Goal: Information Seeking & Learning: Learn about a topic

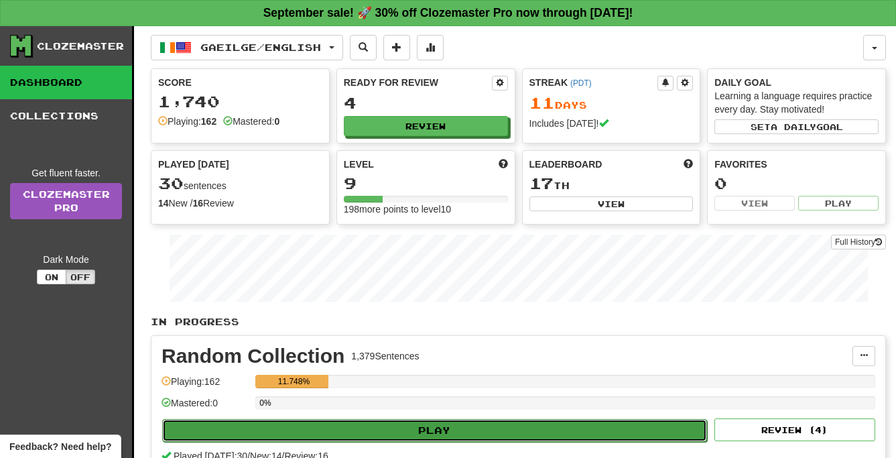
click at [439, 428] on button "Play" at bounding box center [434, 430] width 545 height 23
select select "**"
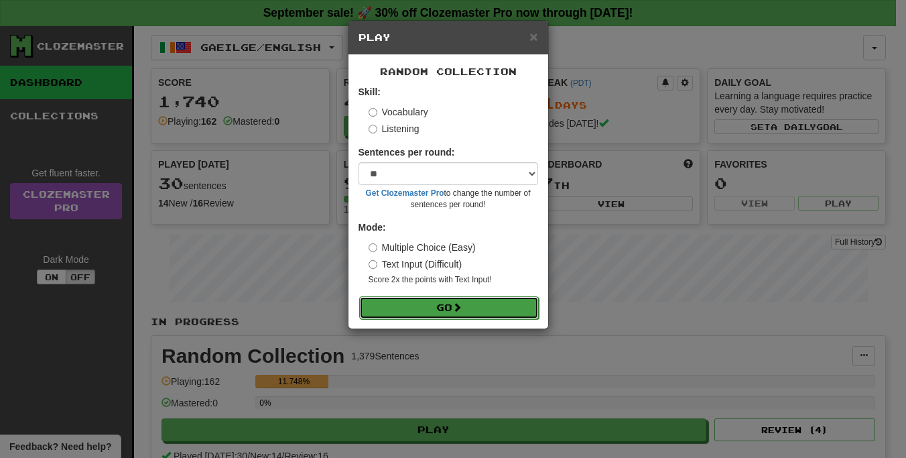
click at [441, 309] on button "Go" at bounding box center [449, 307] width 180 height 23
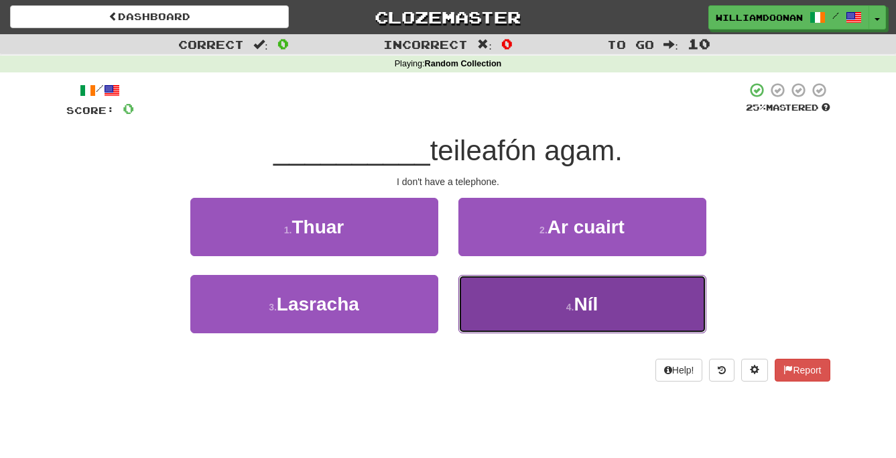
click at [479, 308] on button "4 . Níl" at bounding box center [583, 304] width 248 height 58
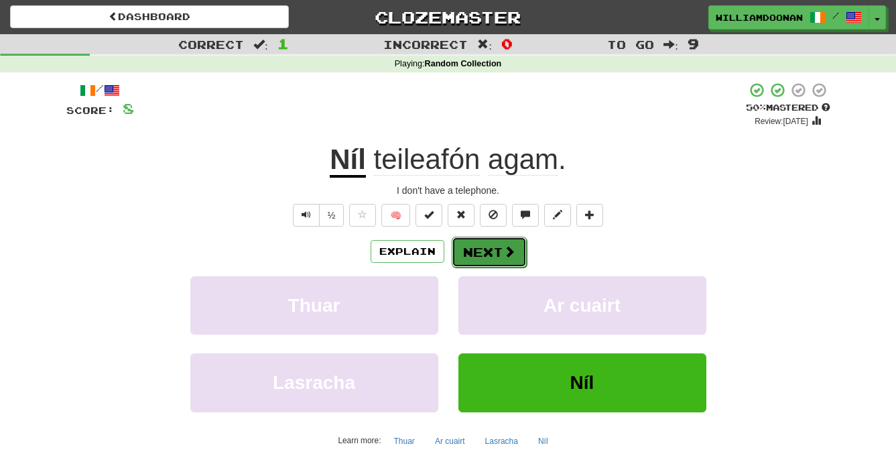
click at [483, 255] on button "Next" at bounding box center [489, 252] width 75 height 31
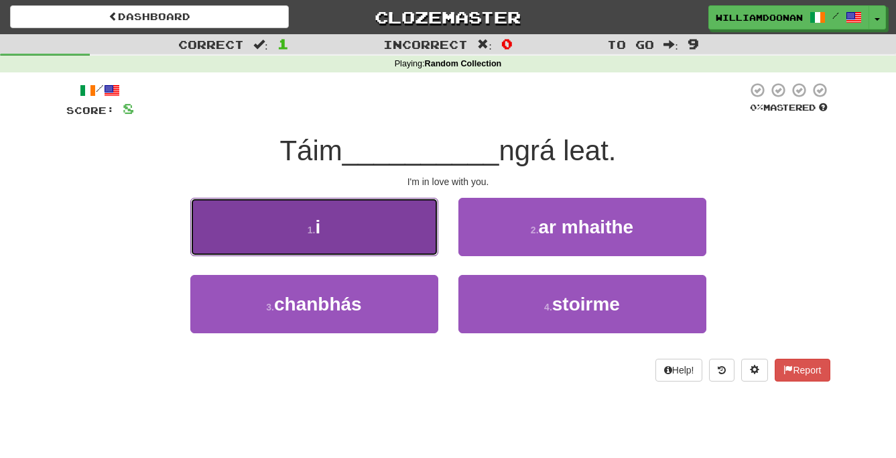
click at [354, 221] on button "1 . i" at bounding box center [314, 227] width 248 height 58
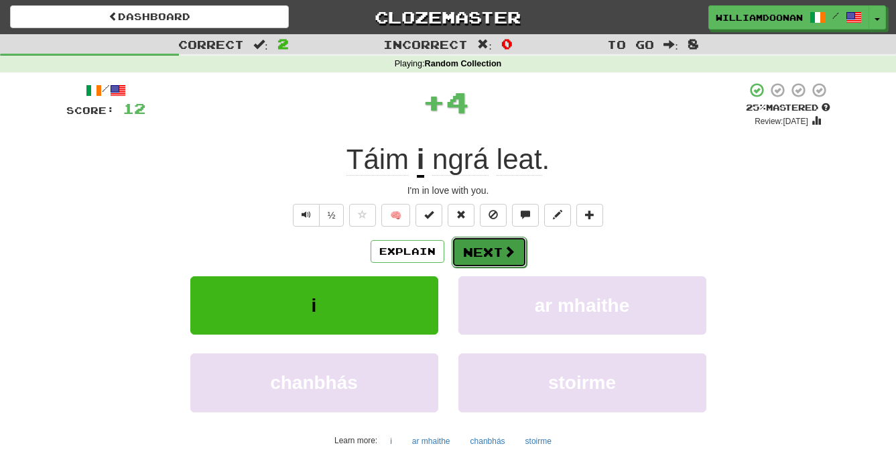
click at [477, 253] on button "Next" at bounding box center [489, 252] width 75 height 31
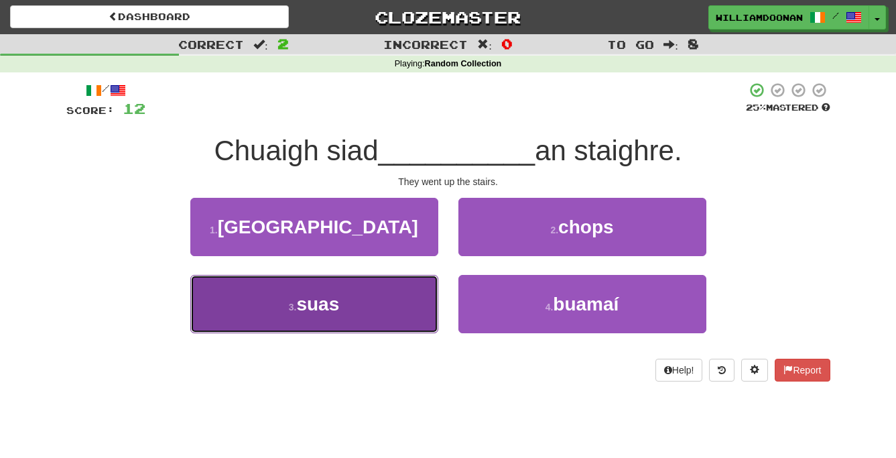
click at [401, 310] on button "3 . suas" at bounding box center [314, 304] width 248 height 58
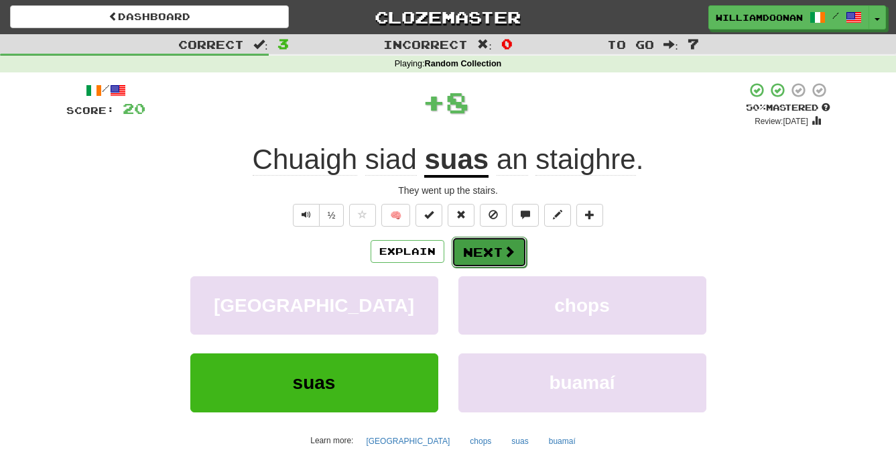
click at [483, 245] on button "Next" at bounding box center [489, 252] width 75 height 31
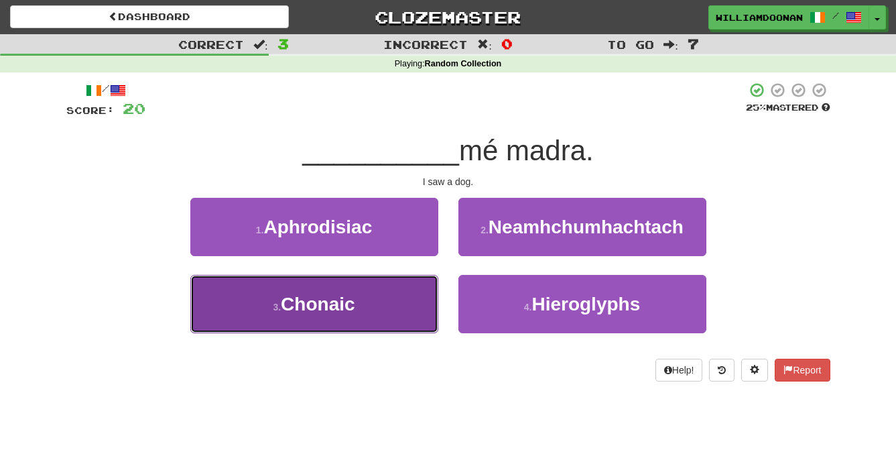
click at [404, 290] on button "3 . [GEOGRAPHIC_DATA]" at bounding box center [314, 304] width 248 height 58
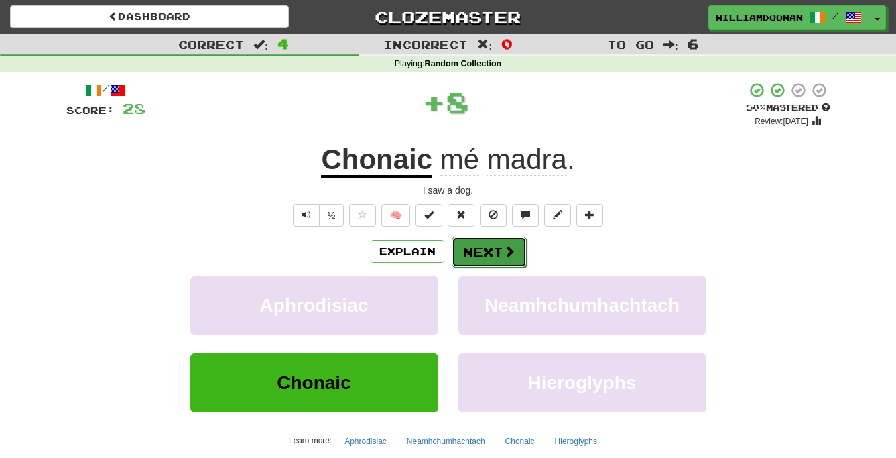
click at [469, 249] on button "Next" at bounding box center [489, 252] width 75 height 31
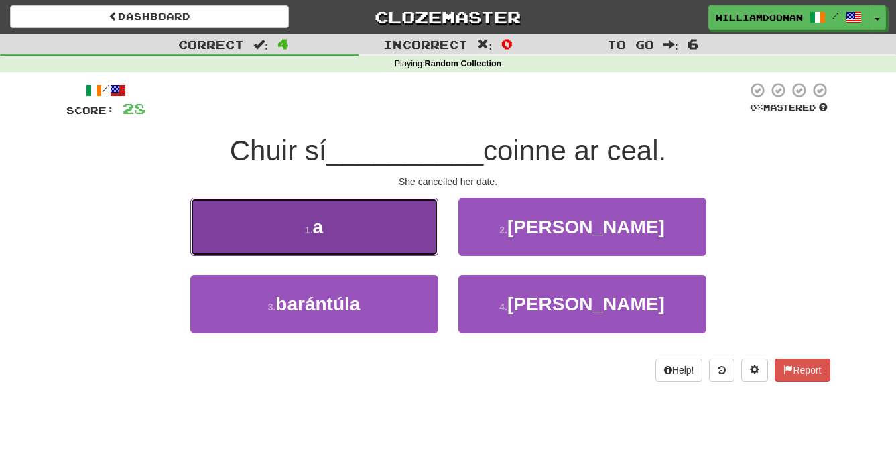
click at [400, 228] on button "1 . a" at bounding box center [314, 227] width 248 height 58
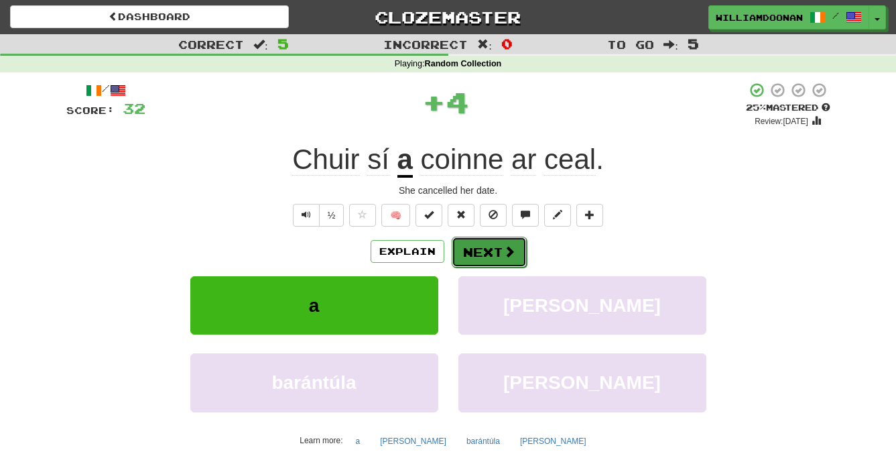
click at [488, 253] on button "Next" at bounding box center [489, 252] width 75 height 31
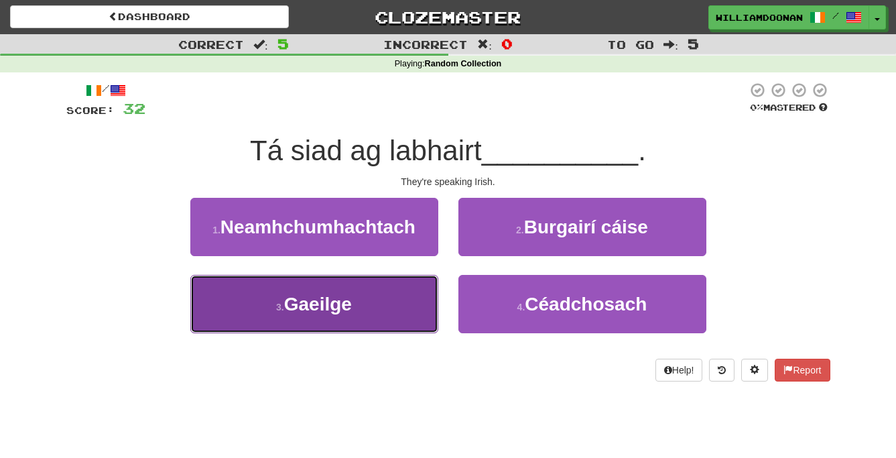
click at [418, 296] on button "3 . Gaeilge" at bounding box center [314, 304] width 248 height 58
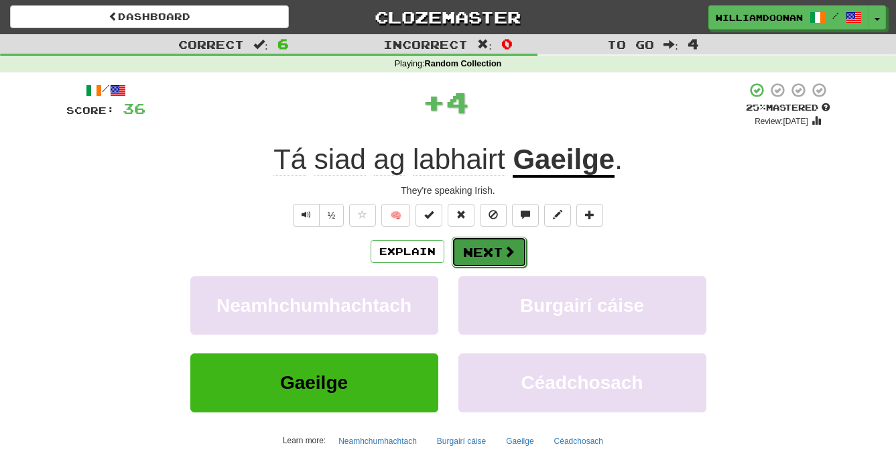
click at [476, 255] on button "Next" at bounding box center [489, 252] width 75 height 31
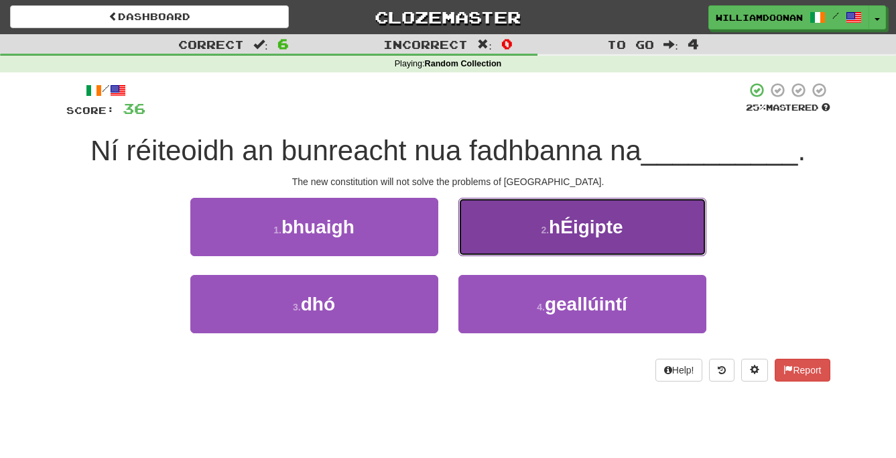
click at [522, 236] on button "2 . hÉigipte" at bounding box center [583, 227] width 248 height 58
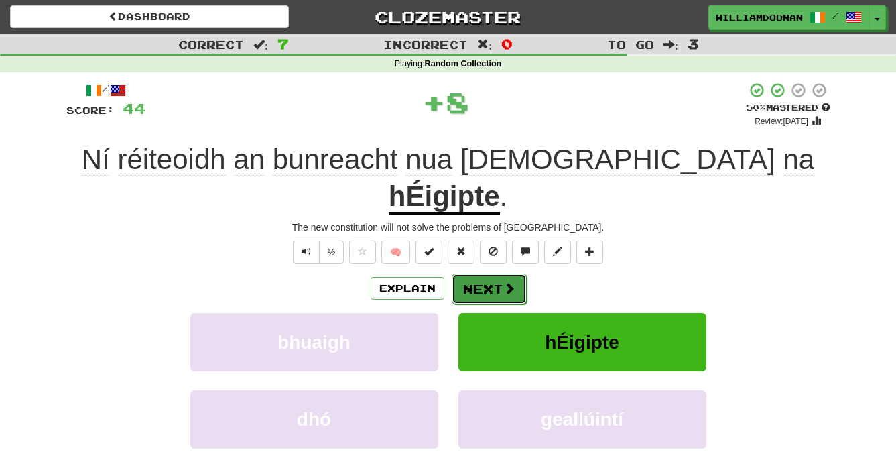
click at [506, 282] on span at bounding box center [509, 288] width 12 height 12
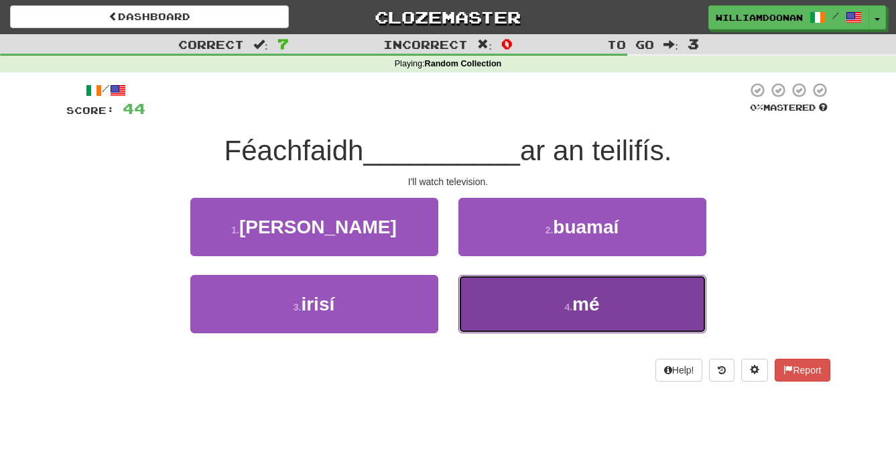
click at [506, 304] on button "4 . mé" at bounding box center [583, 304] width 248 height 58
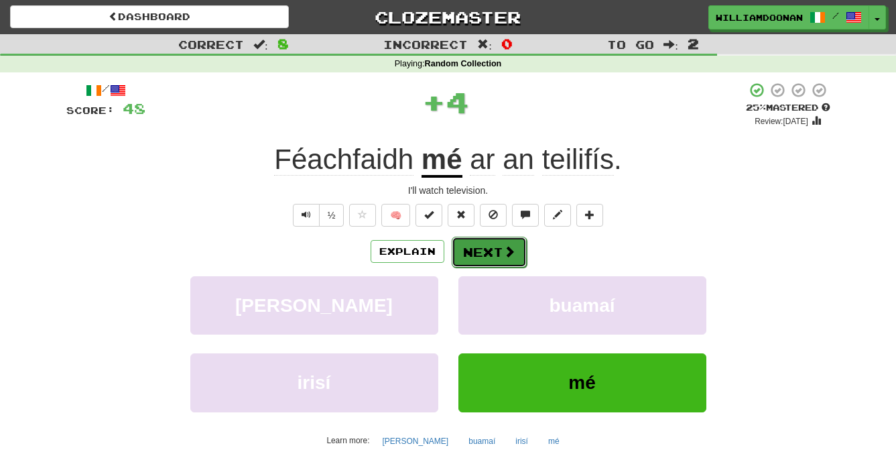
click at [464, 255] on button "Next" at bounding box center [489, 252] width 75 height 31
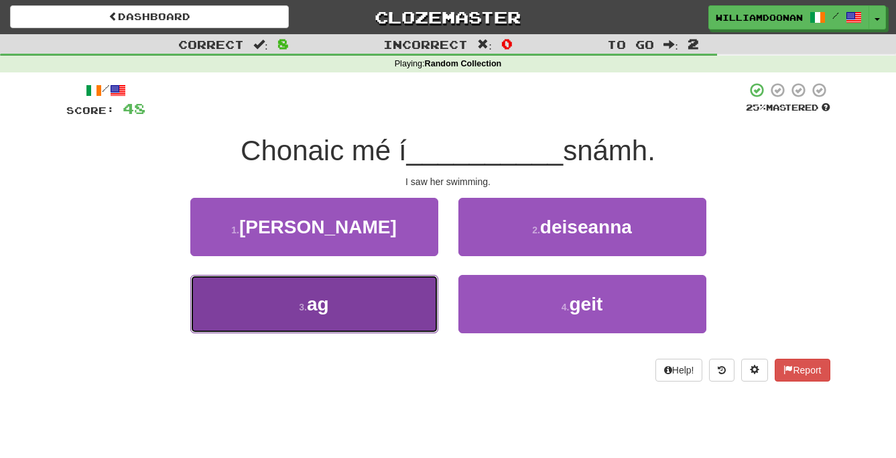
click at [390, 296] on button "3 . ag" at bounding box center [314, 304] width 248 height 58
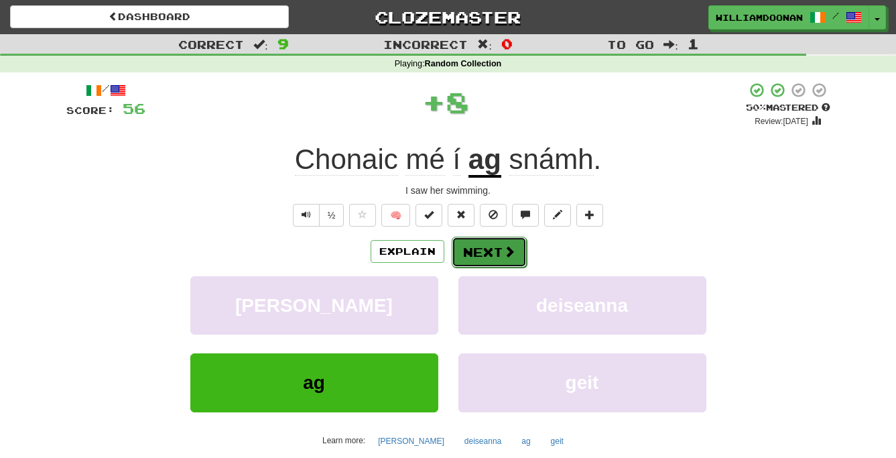
click at [475, 250] on button "Next" at bounding box center [489, 252] width 75 height 31
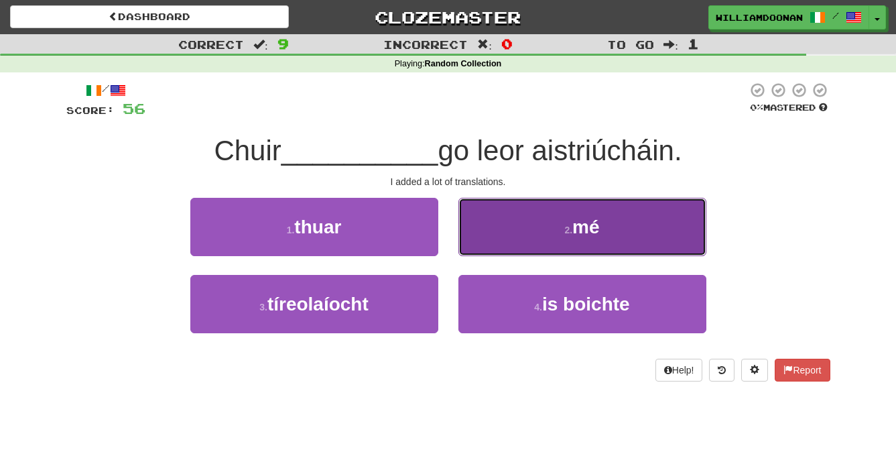
click at [487, 247] on button "2 . mé" at bounding box center [583, 227] width 248 height 58
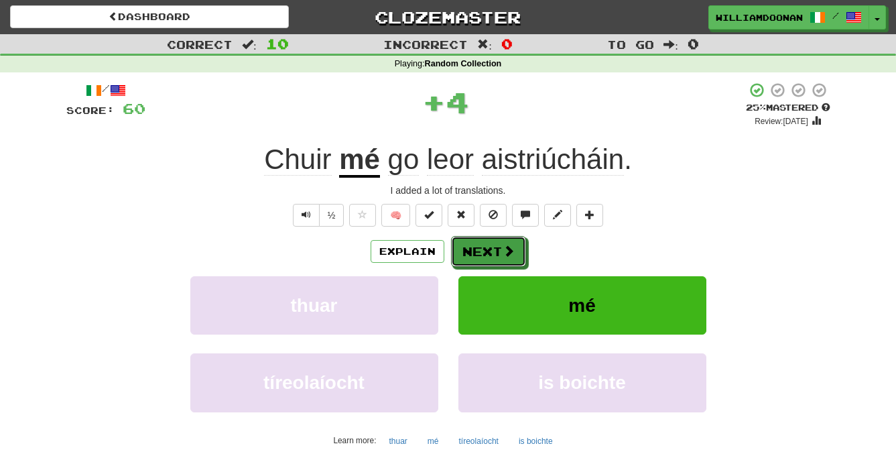
click at [487, 247] on button "Next" at bounding box center [488, 251] width 75 height 31
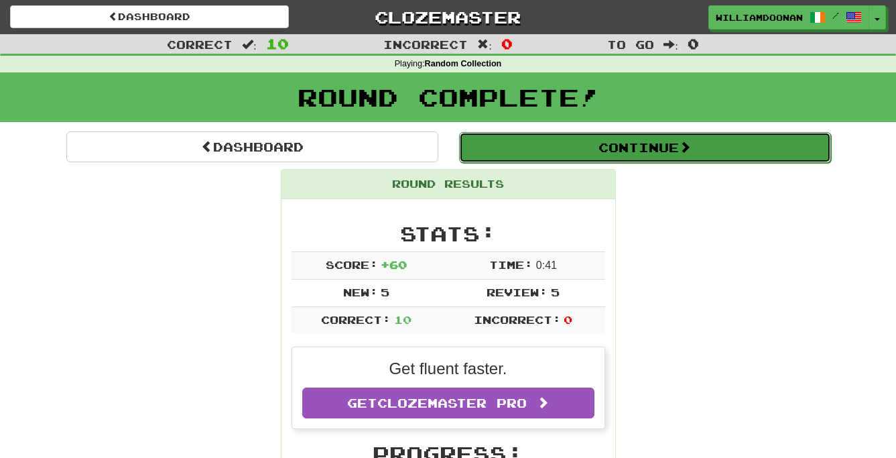
click at [638, 147] on button "Continue" at bounding box center [645, 147] width 372 height 31
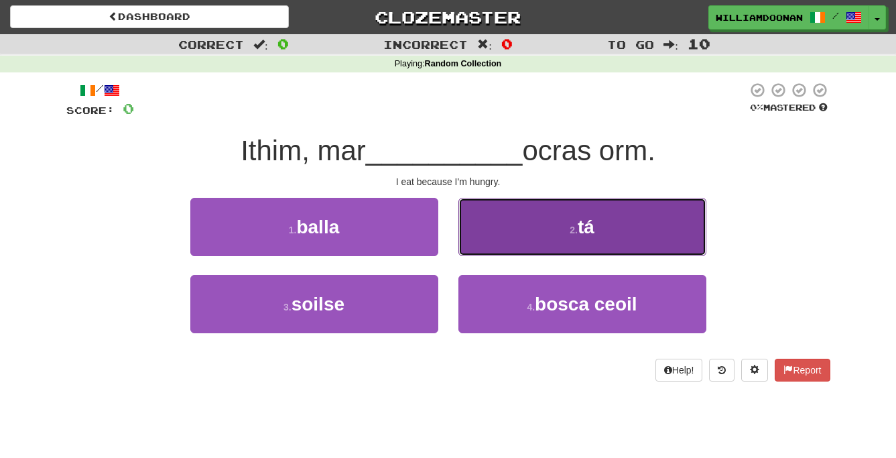
click at [610, 213] on button "2 . tá" at bounding box center [583, 227] width 248 height 58
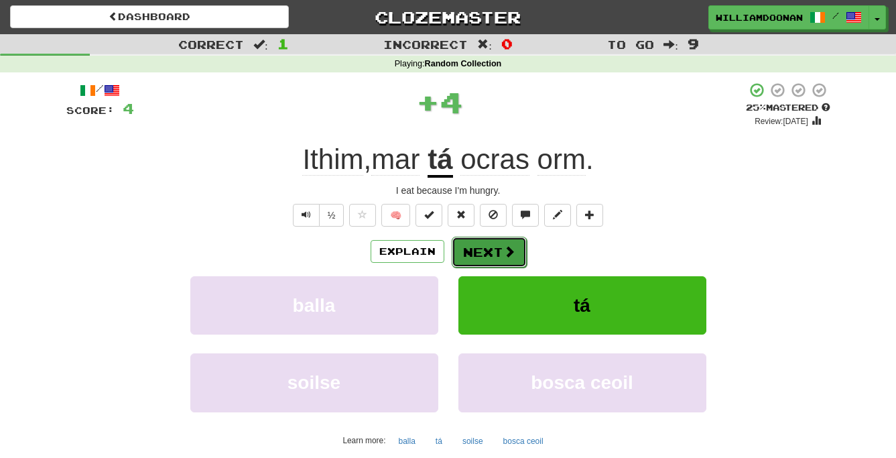
click at [508, 247] on span at bounding box center [509, 251] width 12 height 12
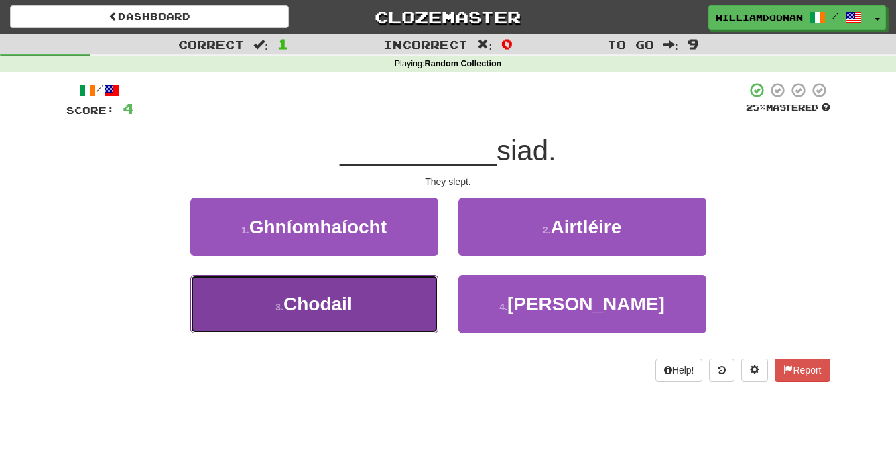
click at [400, 292] on button "3 . [GEOGRAPHIC_DATA]" at bounding box center [314, 304] width 248 height 58
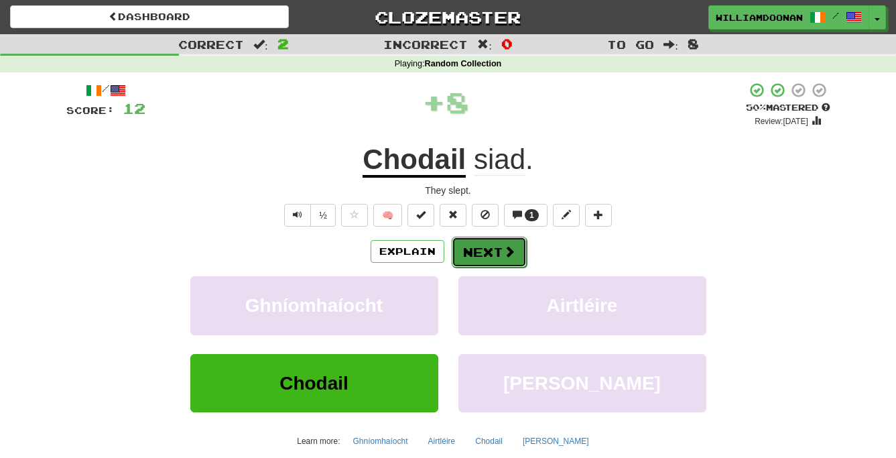
click at [477, 257] on button "Next" at bounding box center [489, 252] width 75 height 31
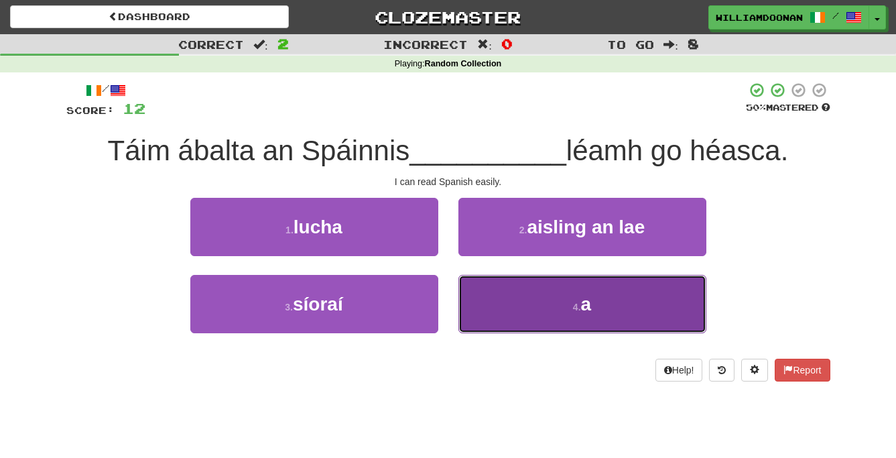
click at [513, 288] on button "4 . a" at bounding box center [583, 304] width 248 height 58
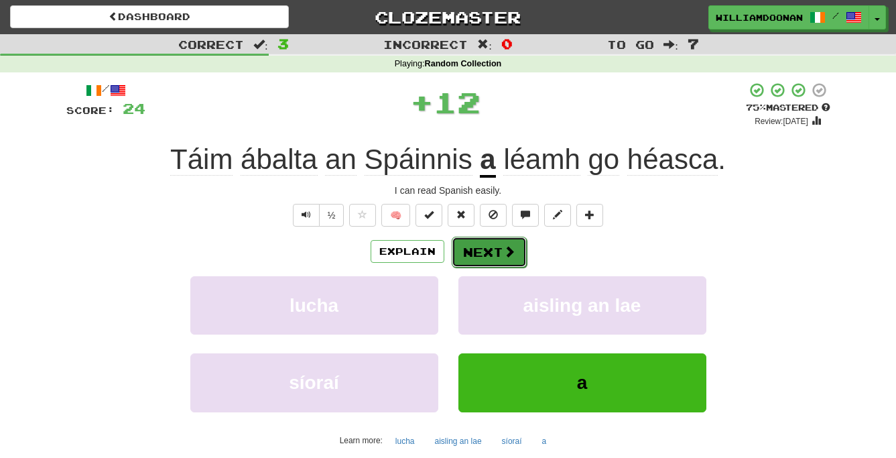
click at [491, 254] on button "Next" at bounding box center [489, 252] width 75 height 31
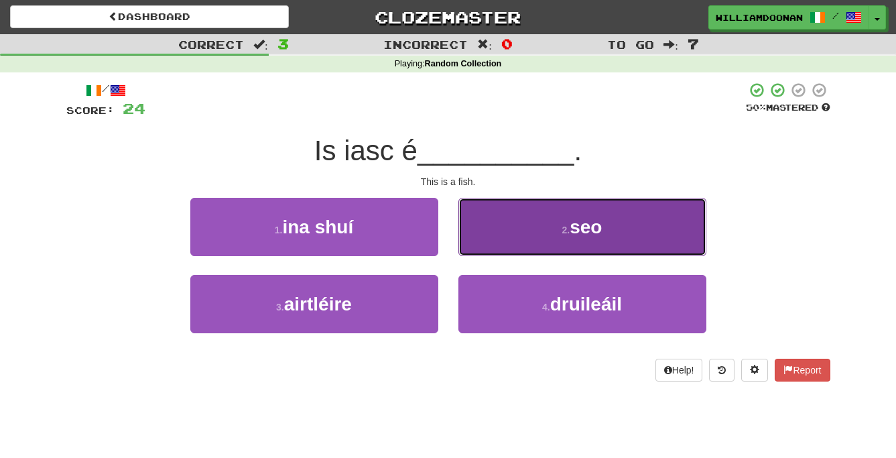
click at [491, 227] on button "2 . seo" at bounding box center [583, 227] width 248 height 58
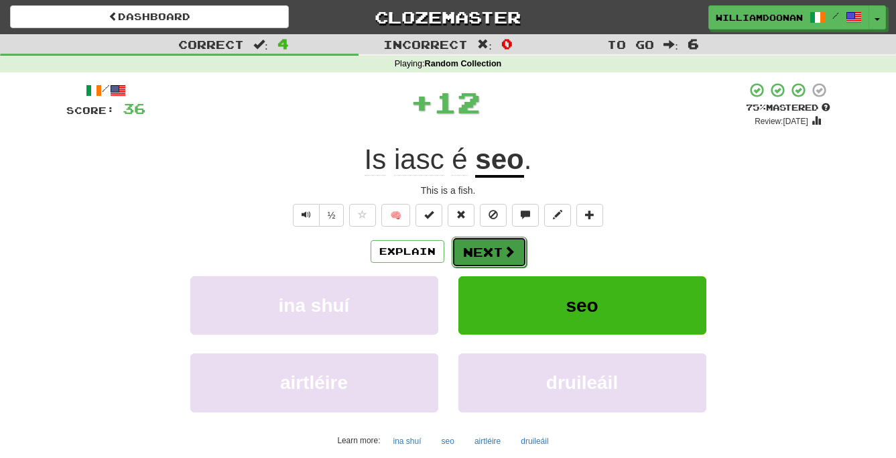
click at [484, 247] on button "Next" at bounding box center [489, 252] width 75 height 31
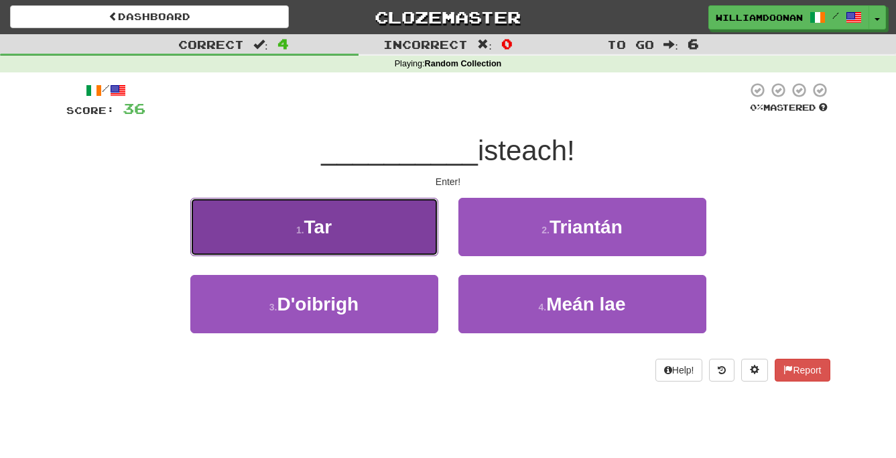
click at [423, 237] on button "1 . Tar" at bounding box center [314, 227] width 248 height 58
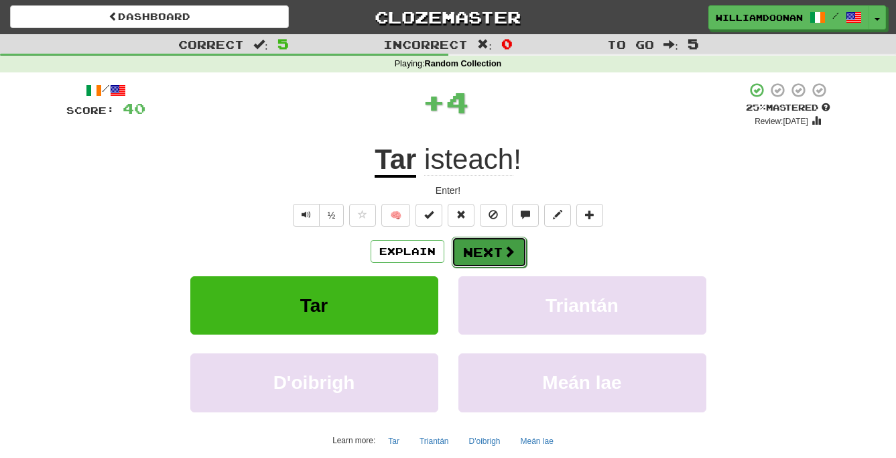
click at [473, 244] on button "Next" at bounding box center [489, 252] width 75 height 31
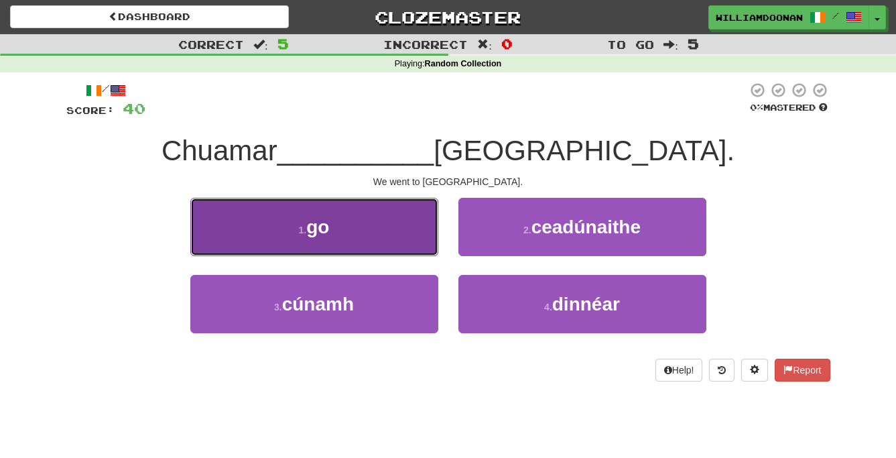
click at [412, 237] on button "1 . go" at bounding box center [314, 227] width 248 height 58
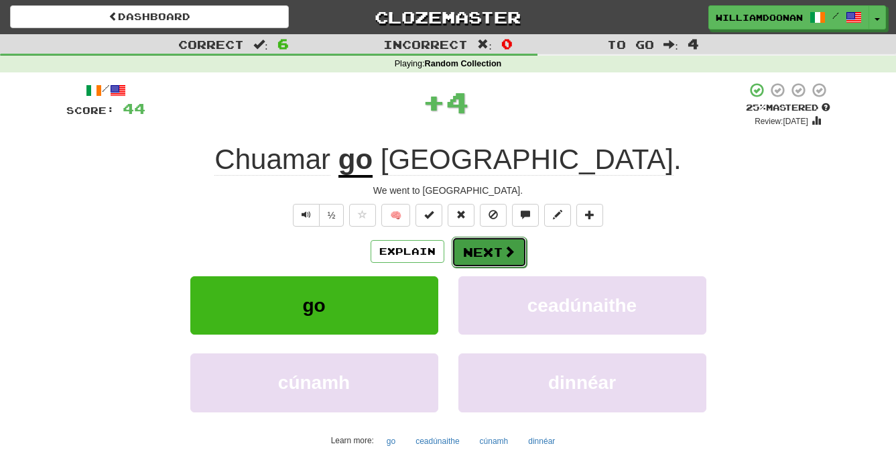
click at [468, 247] on button "Next" at bounding box center [489, 252] width 75 height 31
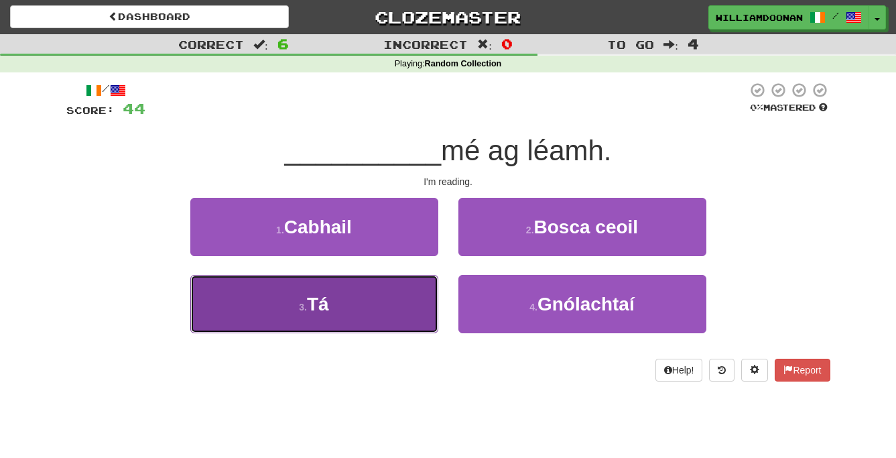
click at [395, 307] on button "3 . Tá" at bounding box center [314, 304] width 248 height 58
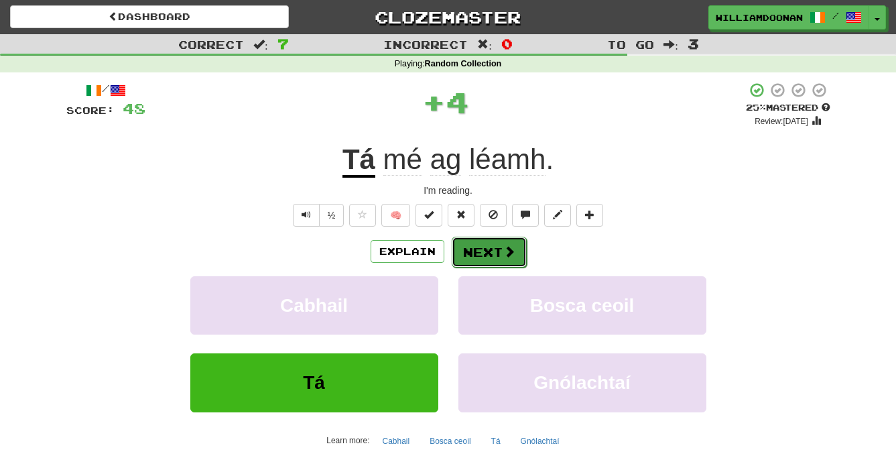
click at [481, 251] on button "Next" at bounding box center [489, 252] width 75 height 31
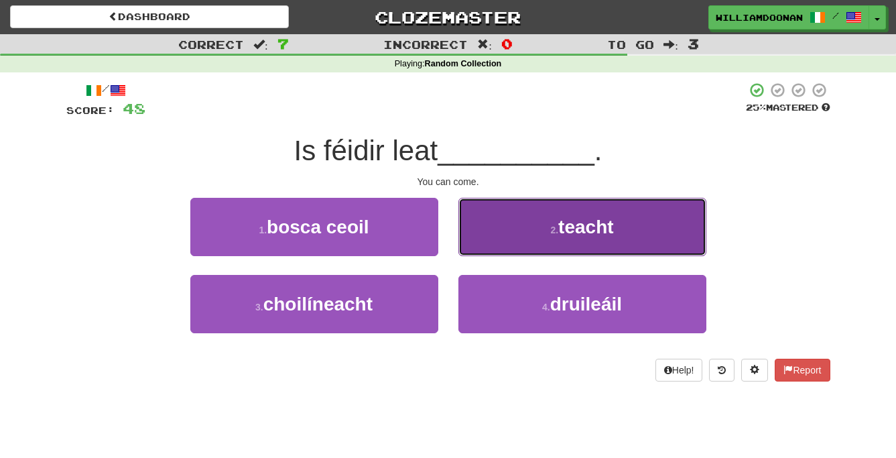
click at [497, 234] on button "2 . teacht" at bounding box center [583, 227] width 248 height 58
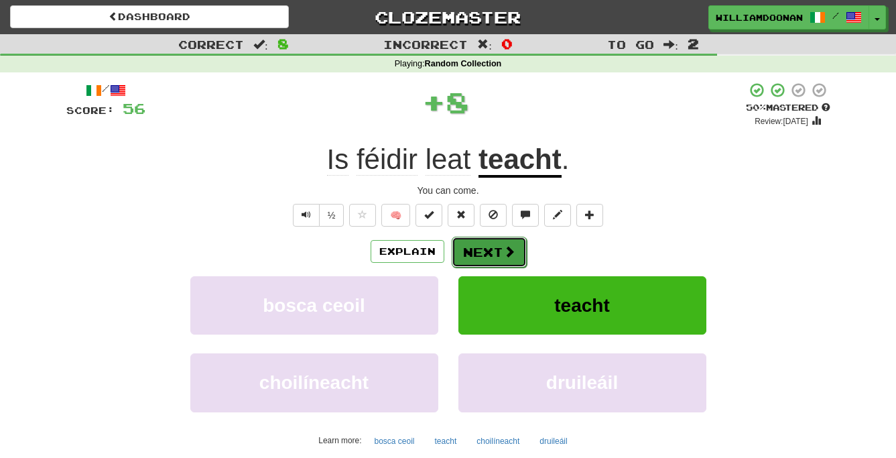
click at [495, 259] on button "Next" at bounding box center [489, 252] width 75 height 31
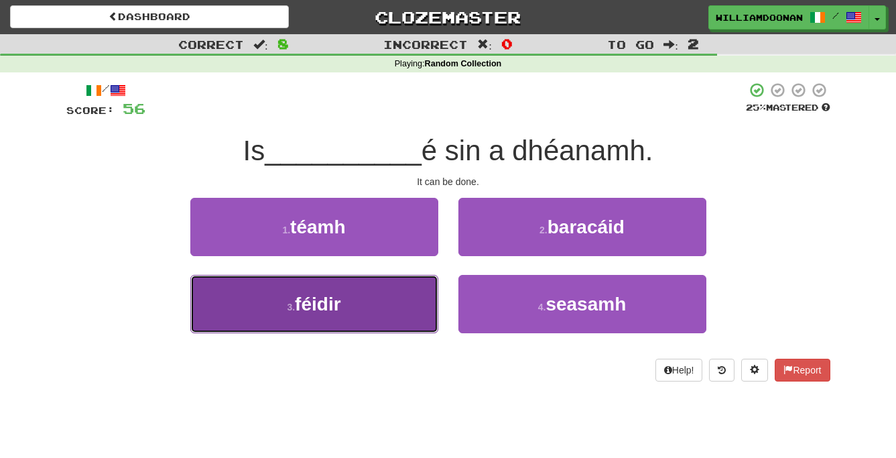
click at [427, 298] on button "3 . féidir" at bounding box center [314, 304] width 248 height 58
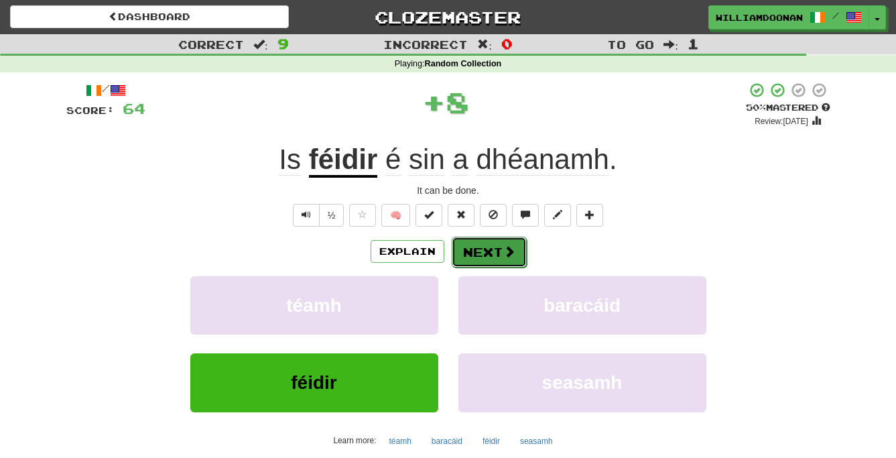
click at [488, 245] on button "Next" at bounding box center [489, 252] width 75 height 31
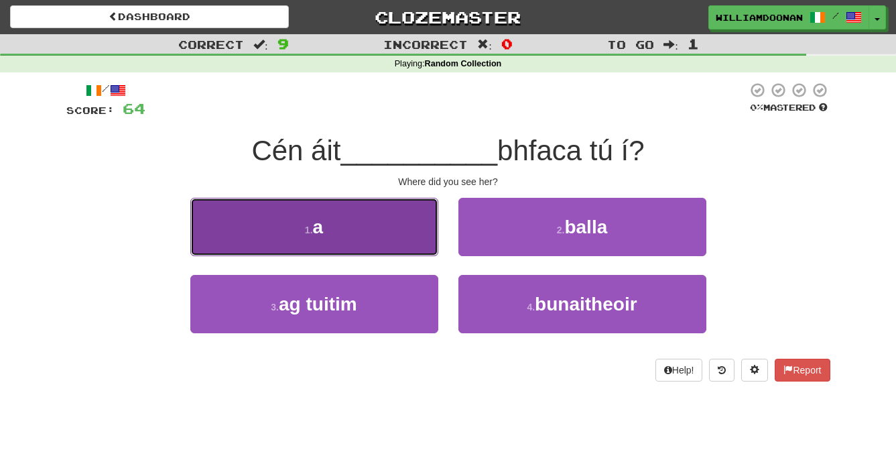
click at [413, 242] on button "1 . a" at bounding box center [314, 227] width 248 height 58
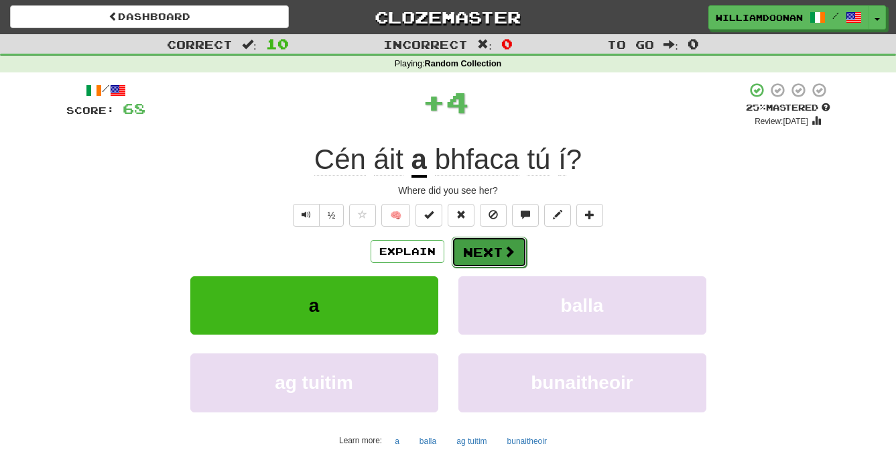
click at [495, 247] on button "Next" at bounding box center [489, 252] width 75 height 31
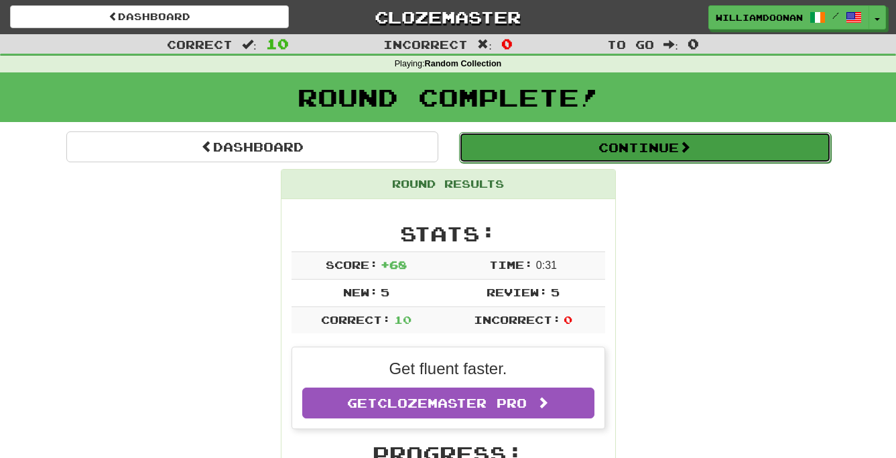
click at [621, 141] on button "Continue" at bounding box center [645, 147] width 372 height 31
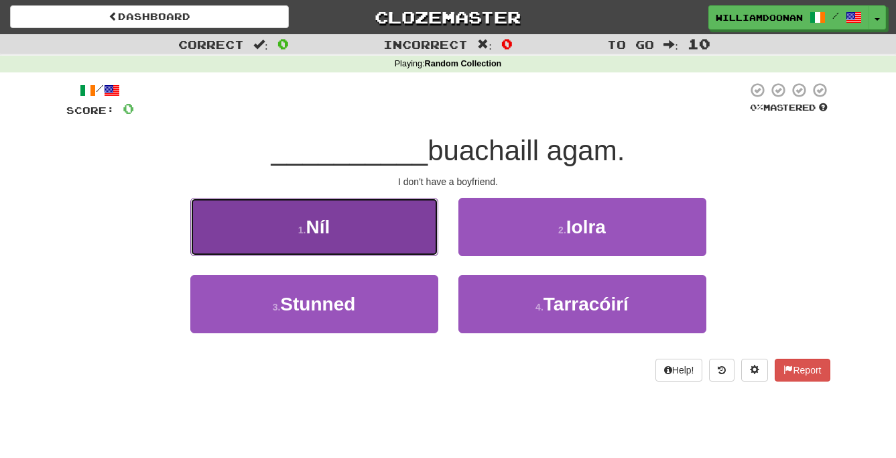
click at [411, 220] on button "1 . Níl" at bounding box center [314, 227] width 248 height 58
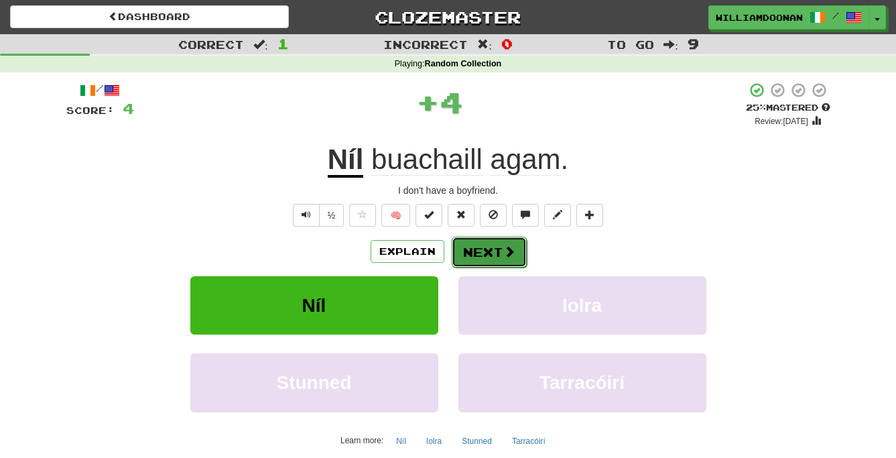
click at [473, 251] on button "Next" at bounding box center [489, 252] width 75 height 31
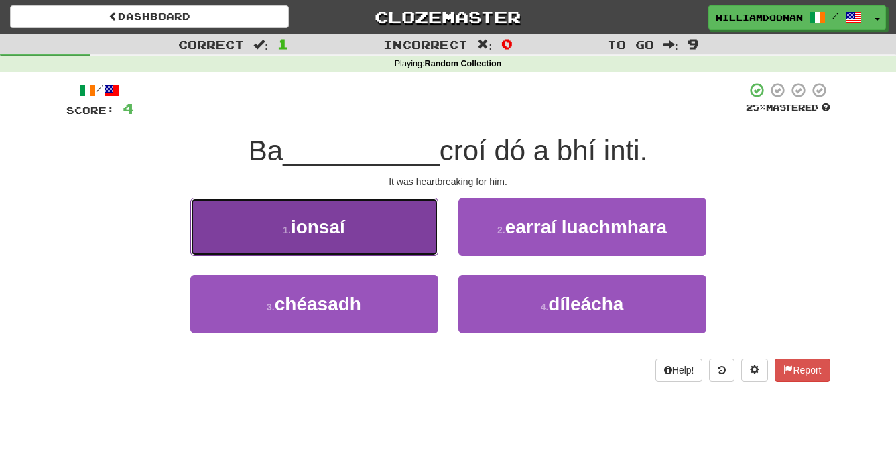
click at [431, 240] on button "1 . ionsaí" at bounding box center [314, 227] width 248 height 58
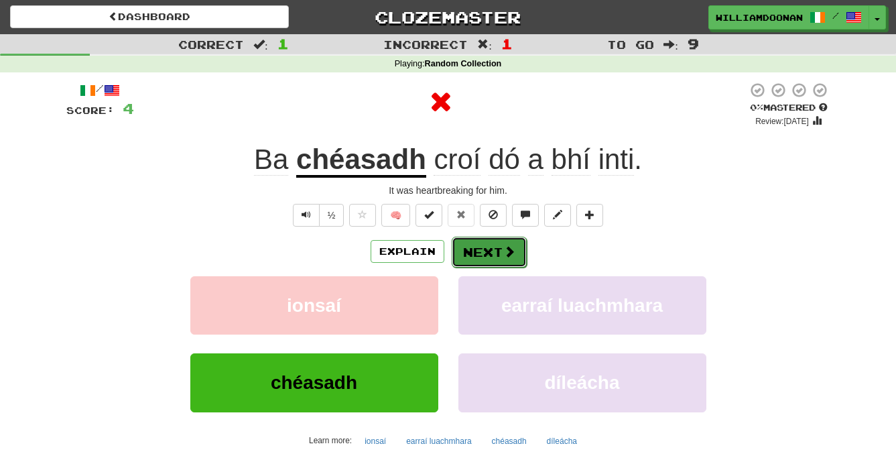
click at [474, 251] on button "Next" at bounding box center [489, 252] width 75 height 31
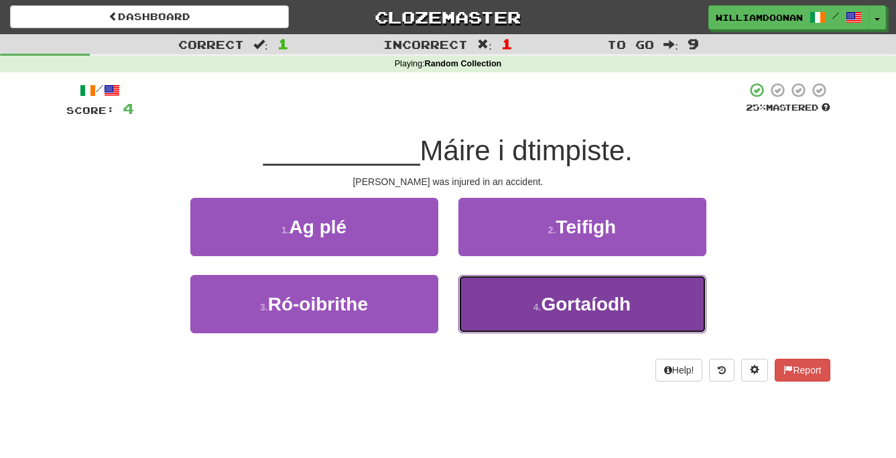
click at [498, 284] on button "4 . Gortaíodh" at bounding box center [583, 304] width 248 height 58
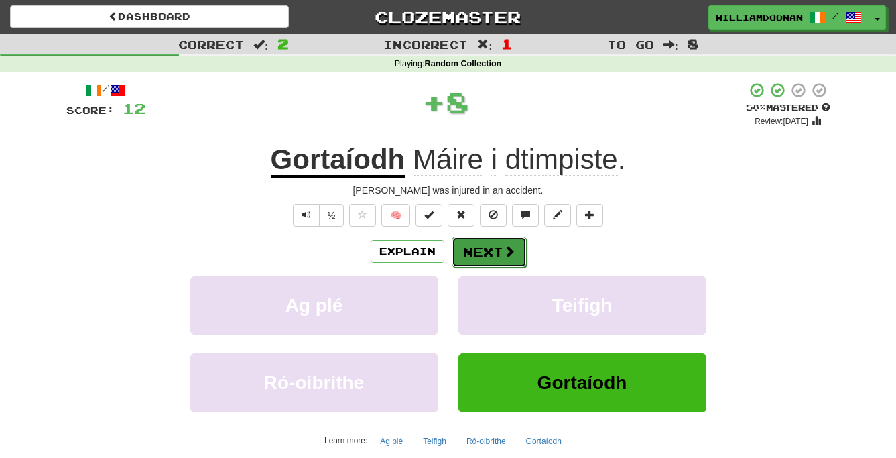
click at [482, 254] on button "Next" at bounding box center [489, 252] width 75 height 31
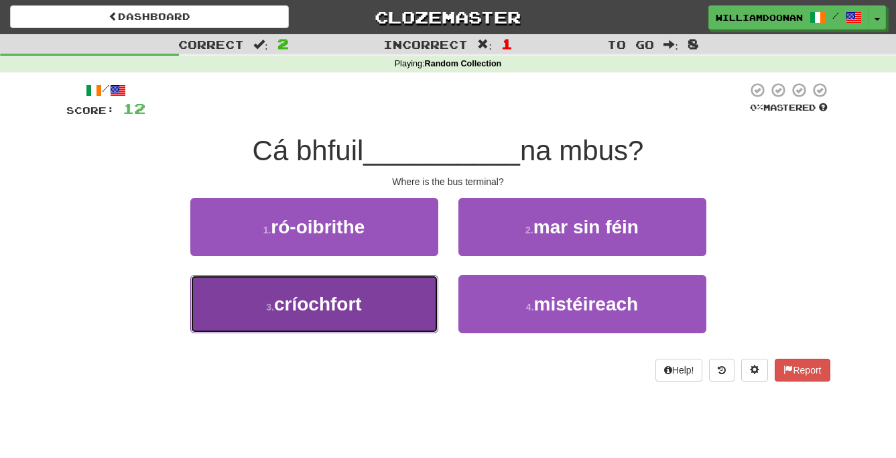
click at [407, 295] on button "3 . críochfort" at bounding box center [314, 304] width 248 height 58
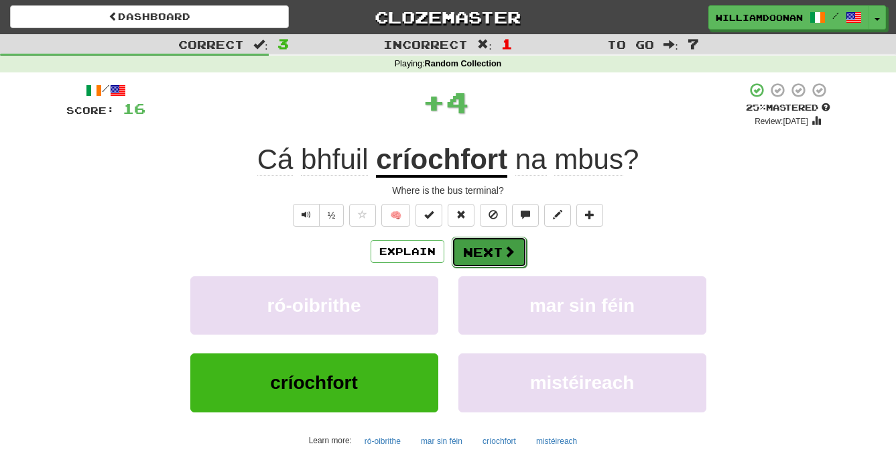
click at [467, 255] on button "Next" at bounding box center [489, 252] width 75 height 31
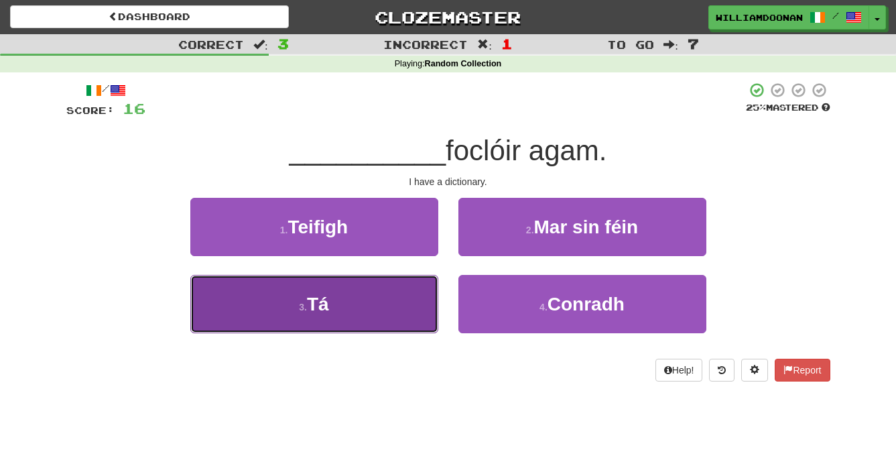
click at [406, 312] on button "3 . Tá" at bounding box center [314, 304] width 248 height 58
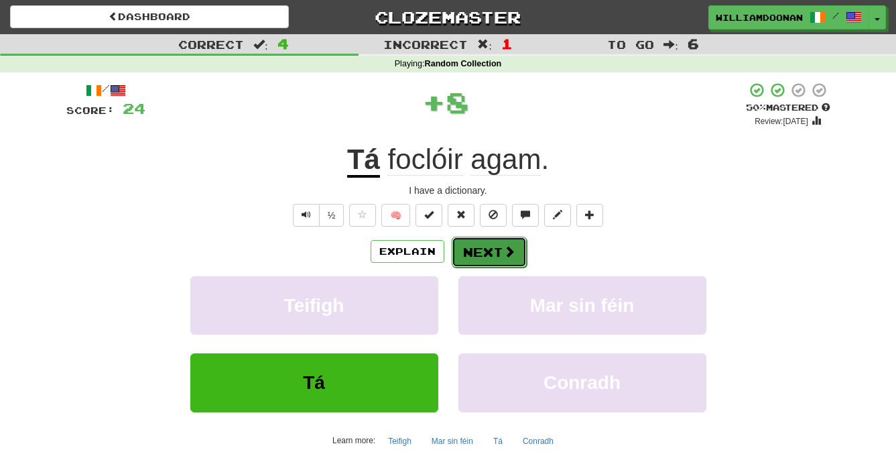
click at [471, 245] on button "Next" at bounding box center [489, 252] width 75 height 31
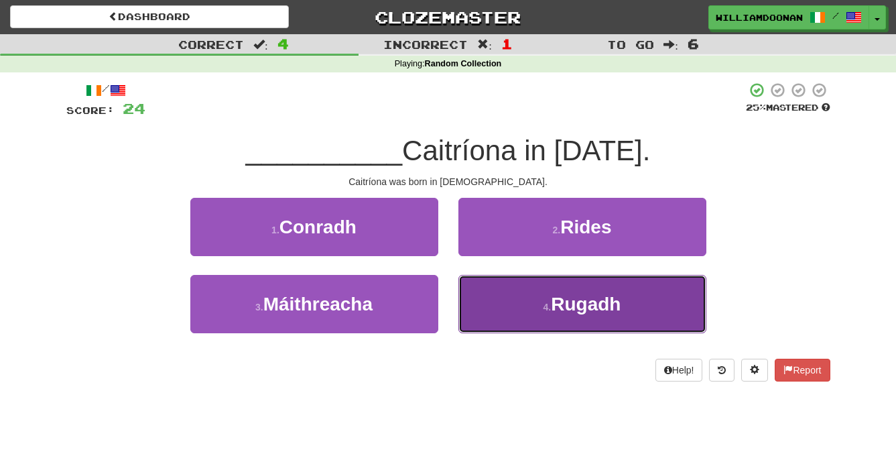
click at [506, 303] on button "4 . Rugadh" at bounding box center [583, 304] width 248 height 58
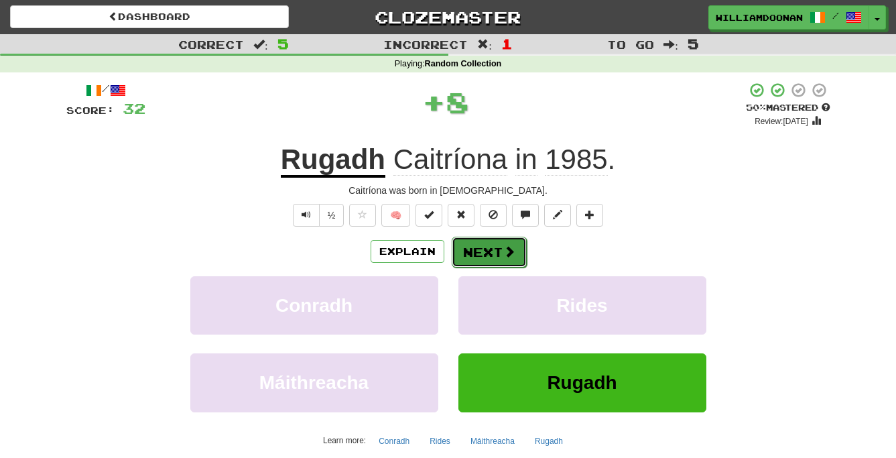
click at [483, 248] on button "Next" at bounding box center [489, 252] width 75 height 31
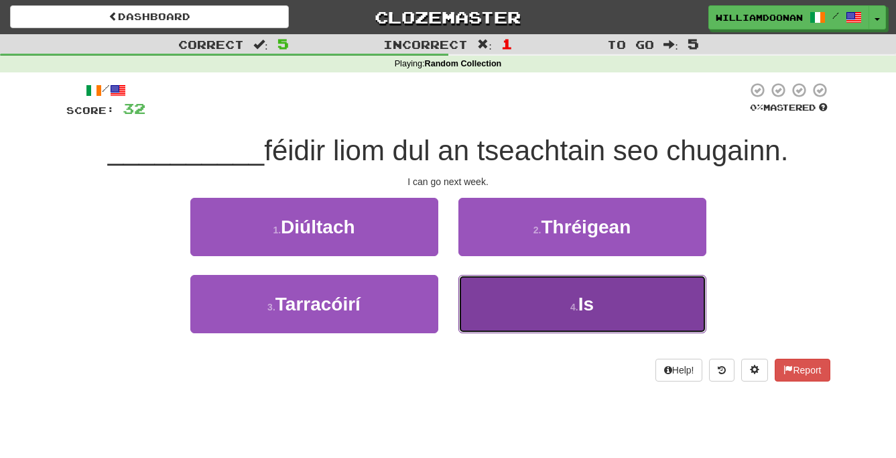
click at [479, 284] on button "4 . Is" at bounding box center [583, 304] width 248 height 58
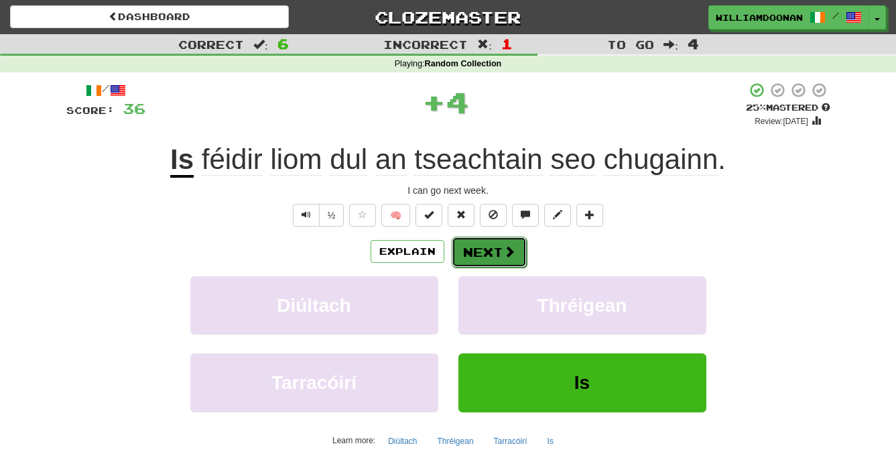
click at [478, 255] on button "Next" at bounding box center [489, 252] width 75 height 31
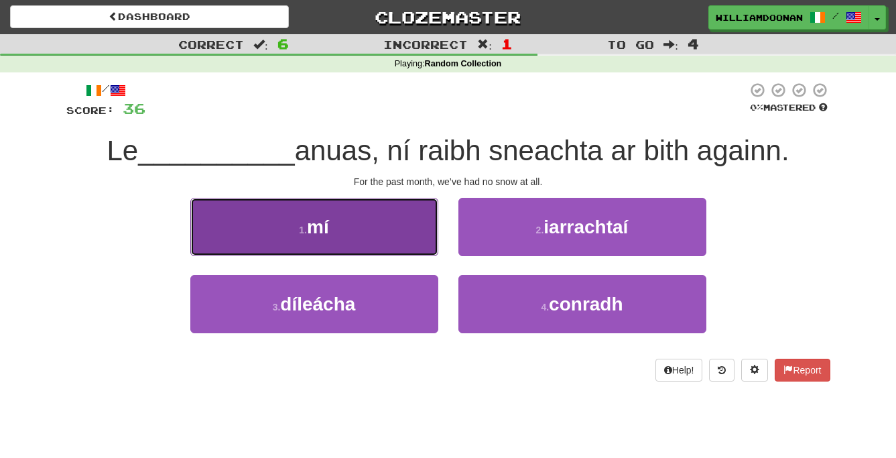
click at [392, 229] on button "1 . mí" at bounding box center [314, 227] width 248 height 58
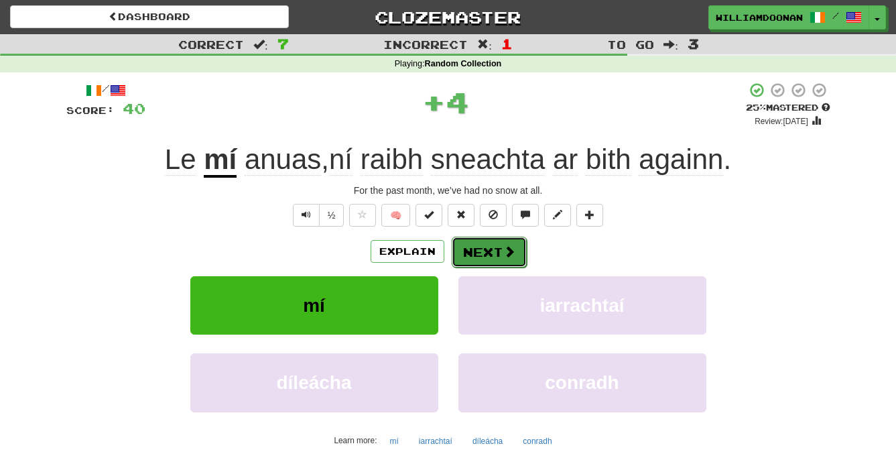
click at [470, 251] on button "Next" at bounding box center [489, 252] width 75 height 31
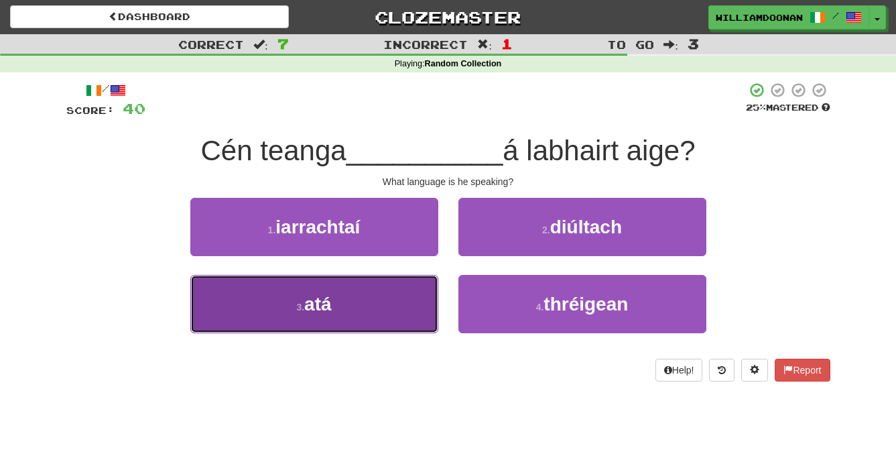
click at [429, 311] on button "3 . atá" at bounding box center [314, 304] width 248 height 58
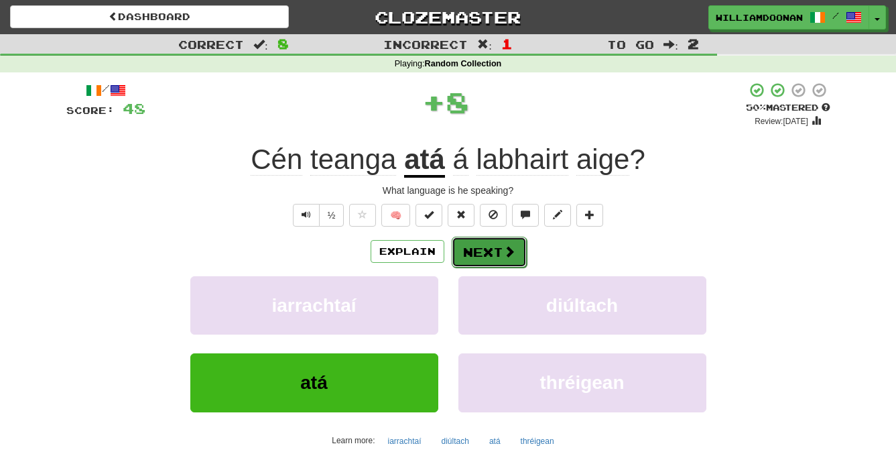
click at [481, 247] on button "Next" at bounding box center [489, 252] width 75 height 31
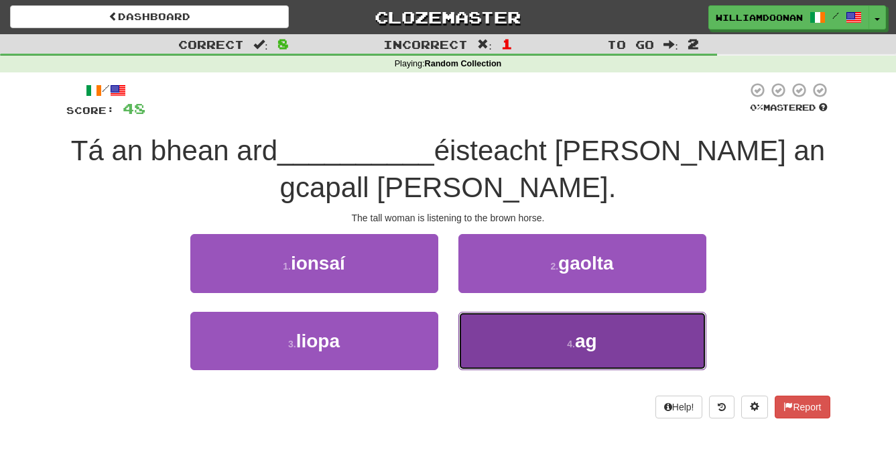
click at [501, 312] on button "4 . ag" at bounding box center [583, 341] width 248 height 58
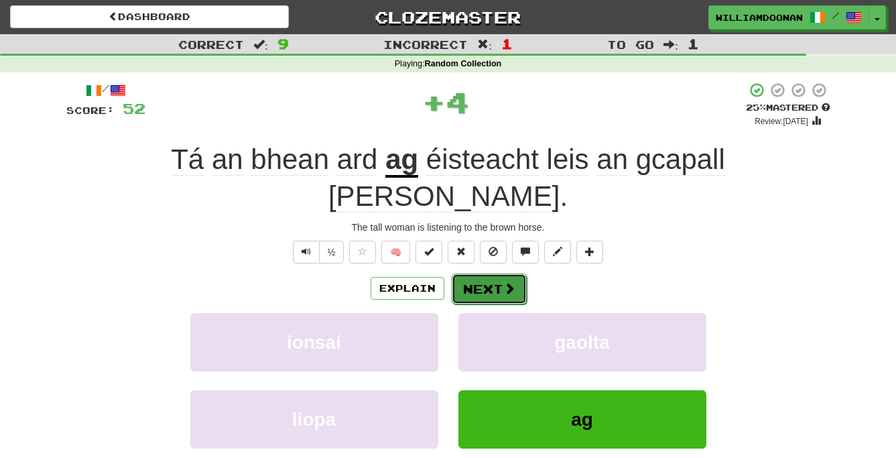
click at [491, 274] on button "Next" at bounding box center [489, 289] width 75 height 31
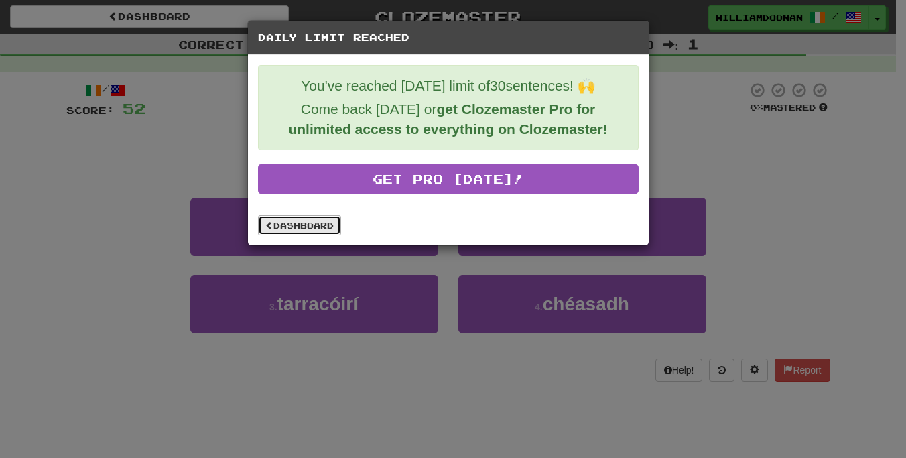
click at [322, 225] on link "Dashboard" at bounding box center [299, 225] width 83 height 20
